Goal: Find specific page/section: Find specific page/section

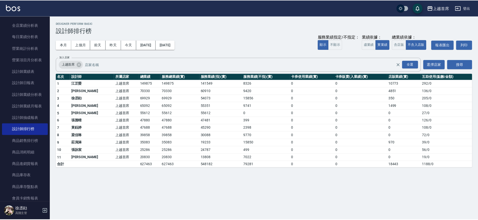
scroll to position [94, 0]
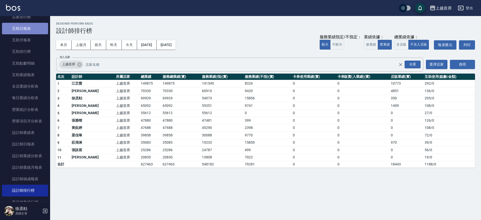
click at [34, 28] on link "互助日報表" at bounding box center [25, 29] width 46 height 12
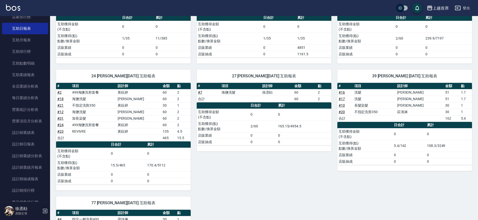
scroll to position [91, 0]
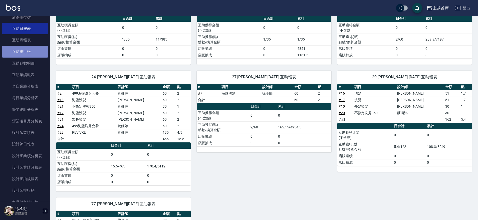
click at [35, 49] on link "互助排行榜" at bounding box center [25, 52] width 46 height 12
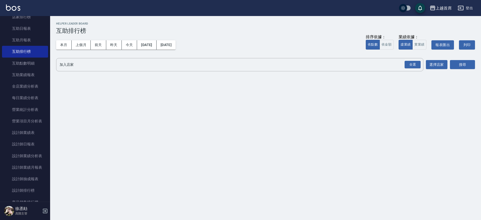
drag, startPoint x: 62, startPoint y: 43, endPoint x: 189, endPoint y: 75, distance: 130.9
click at [64, 43] on button "本月" at bounding box center [64, 44] width 16 height 9
drag, startPoint x: 414, startPoint y: 65, endPoint x: 430, endPoint y: 67, distance: 16.0
click at [414, 66] on div "全選" at bounding box center [413, 65] width 16 height 8
click at [458, 64] on button "搜尋" at bounding box center [462, 64] width 25 height 9
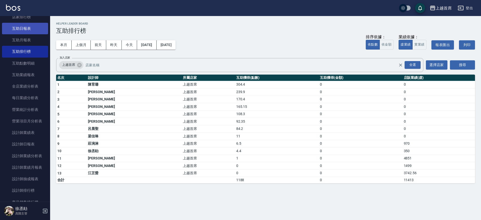
click at [29, 27] on link "互助日報表" at bounding box center [25, 29] width 46 height 12
